Goal: Transaction & Acquisition: Purchase product/service

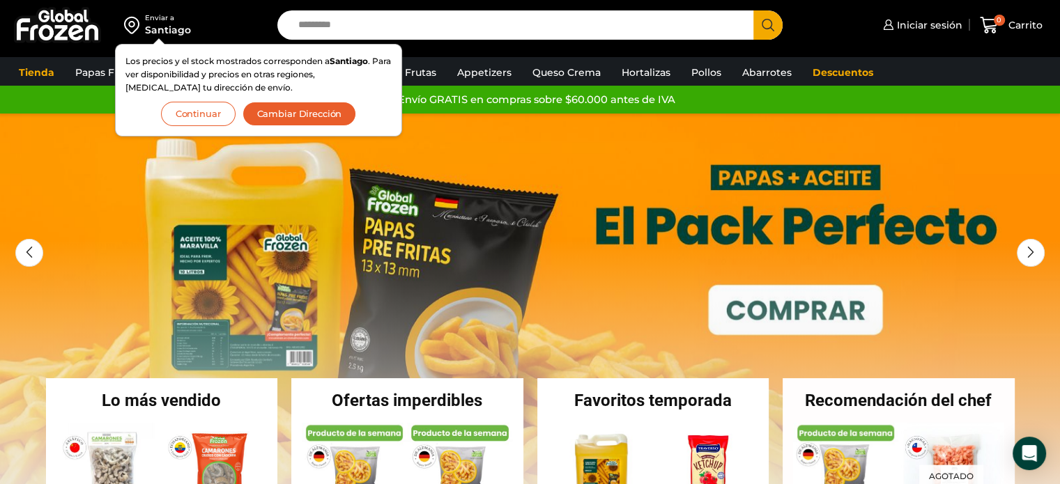
click at [474, 29] on input "Search input" at bounding box center [519, 24] width 456 height 29
click at [203, 109] on button "Continuar" at bounding box center [198, 114] width 75 height 24
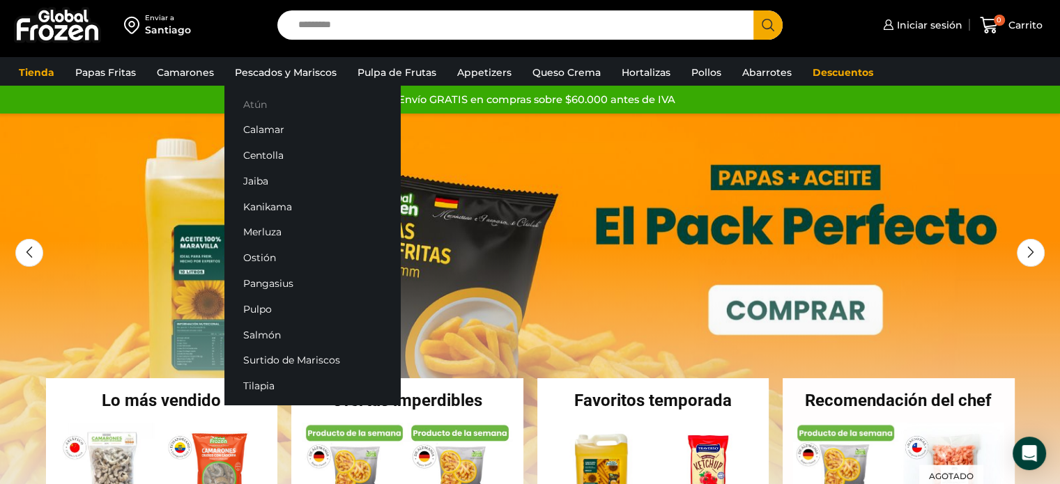
click at [256, 102] on link "Atún" at bounding box center [312, 104] width 176 height 26
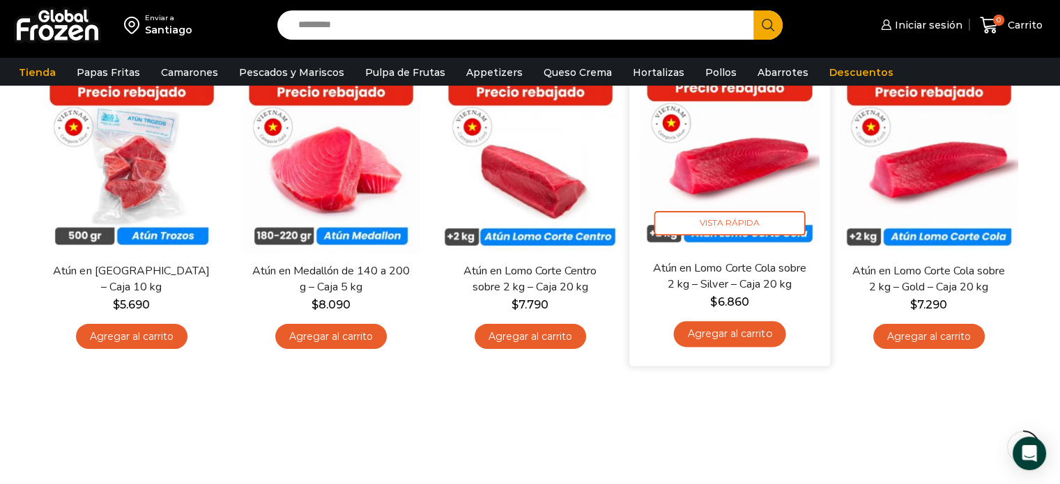
scroll to position [70, 0]
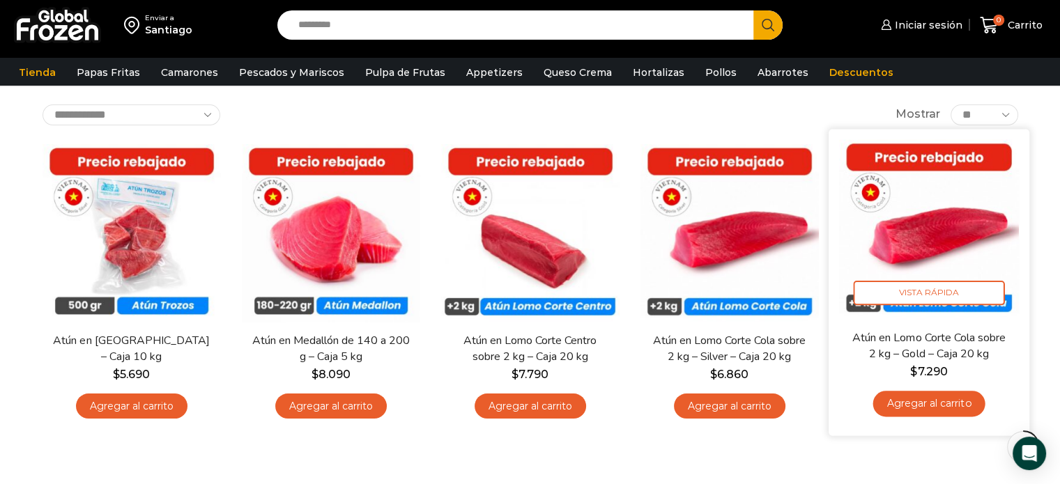
click at [928, 239] on img at bounding box center [929, 229] width 180 height 180
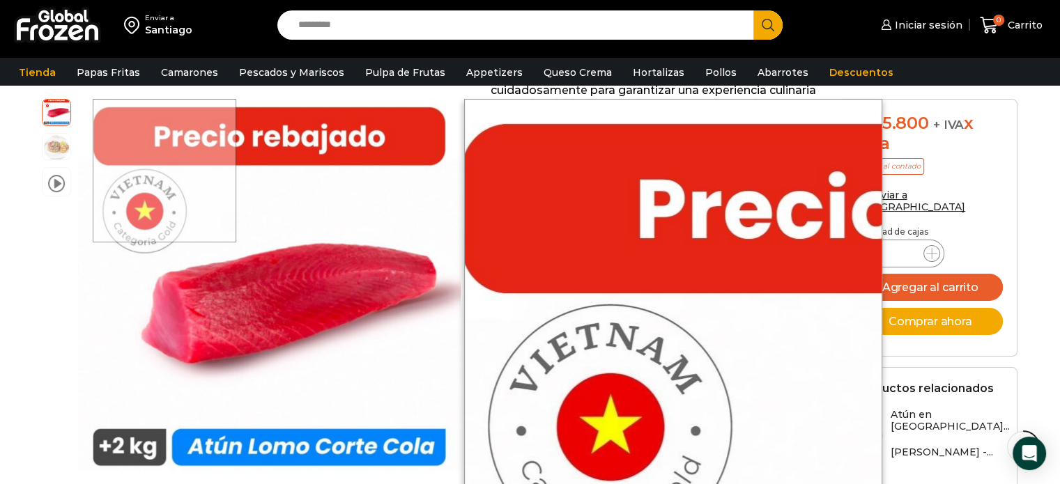
scroll to position [279, 0]
